Goal: Obtain resource: Download file/media

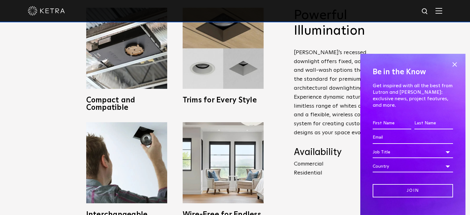
scroll to position [309, 0]
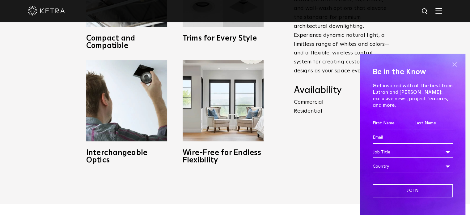
click at [450, 66] on span at bounding box center [454, 64] width 9 height 9
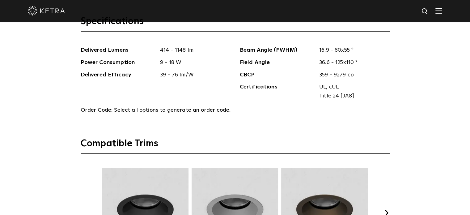
scroll to position [773, 0]
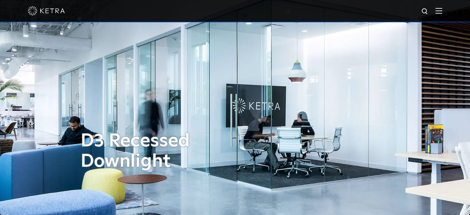
click at [441, 11] on img at bounding box center [439, 11] width 7 height 6
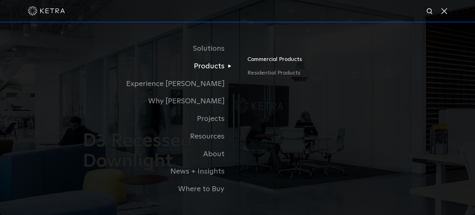
click at [262, 62] on link "Commercial Products" at bounding box center [319, 62] width 145 height 14
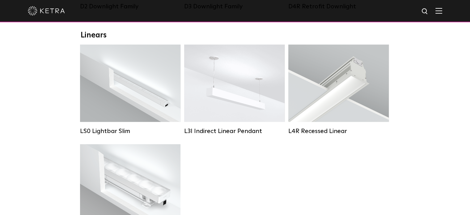
scroll to position [155, 0]
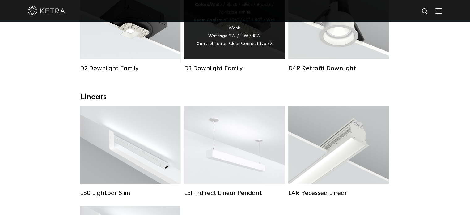
click at [227, 59] on div "Lumen Output: 700 / 900 / 1100 Colors: White / Black / Silver / Bronze / Painta…" at bounding box center [234, 20] width 101 height 77
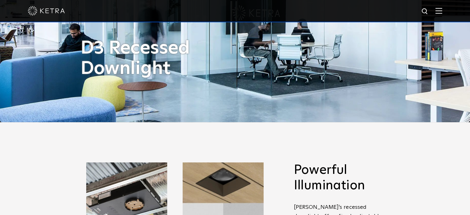
scroll to position [186, 0]
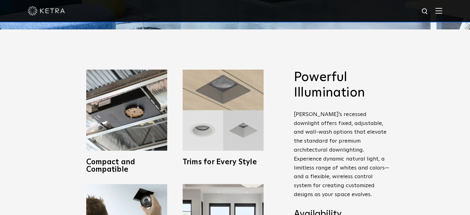
click at [223, 113] on img at bounding box center [223, 110] width 81 height 81
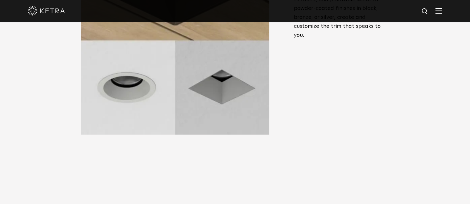
scroll to position [216, 0]
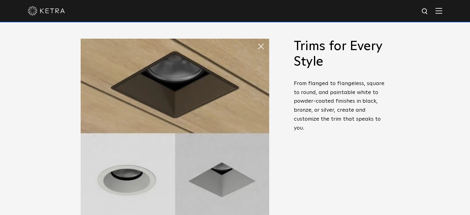
click at [260, 48] on span at bounding box center [263, 46] width 12 height 12
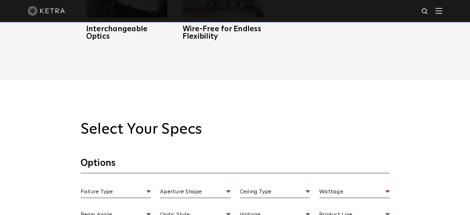
scroll to position [557, 0]
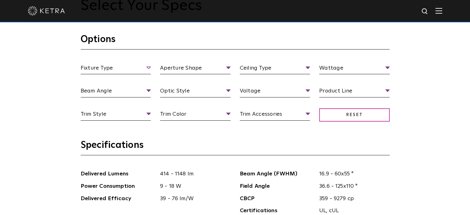
click at [148, 70] on span "Fixture Type" at bounding box center [116, 69] width 71 height 11
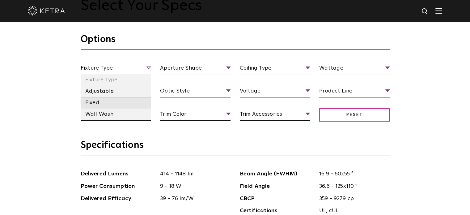
click at [91, 102] on li "Fixed" at bounding box center [116, 102] width 71 height 11
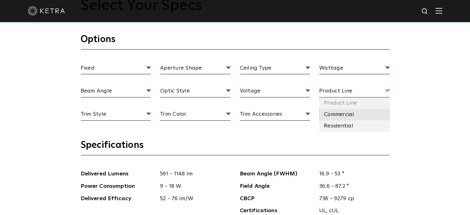
click at [340, 115] on li "Commercial" at bounding box center [354, 114] width 71 height 11
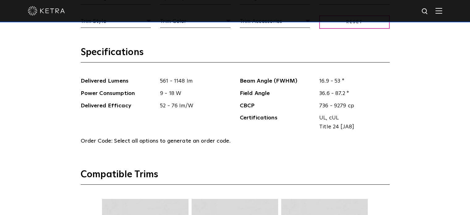
click at [38, 124] on div "Select Your Specs Options Fixed Fixture Type Adjustable Fixed Wall Wash Apertur…" at bounding box center [235, 179] width 470 height 630
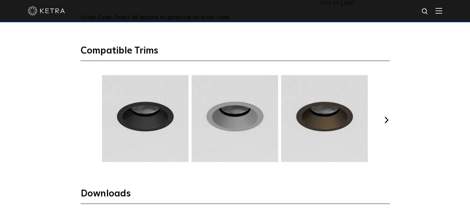
scroll to position [897, 0]
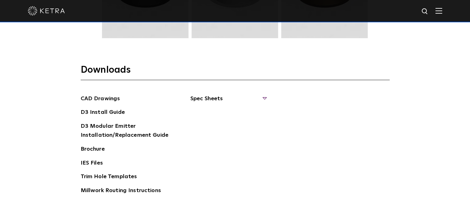
click at [206, 103] on span "Spec Sheets" at bounding box center [228, 101] width 76 height 14
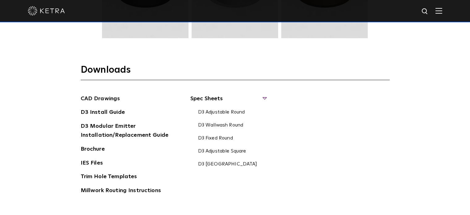
click at [207, 98] on span "Spec Sheets" at bounding box center [228, 101] width 76 height 14
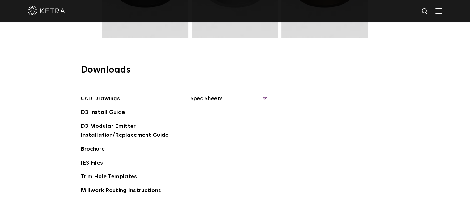
click at [207, 98] on span "Spec Sheets" at bounding box center [228, 101] width 76 height 14
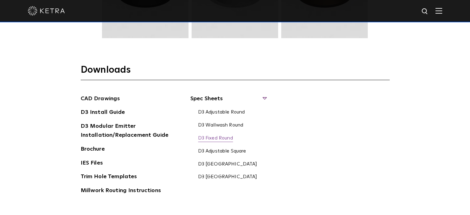
click at [221, 138] on link "D3 Fixed Round" at bounding box center [215, 138] width 35 height 7
